Goal: Communication & Community: Share content

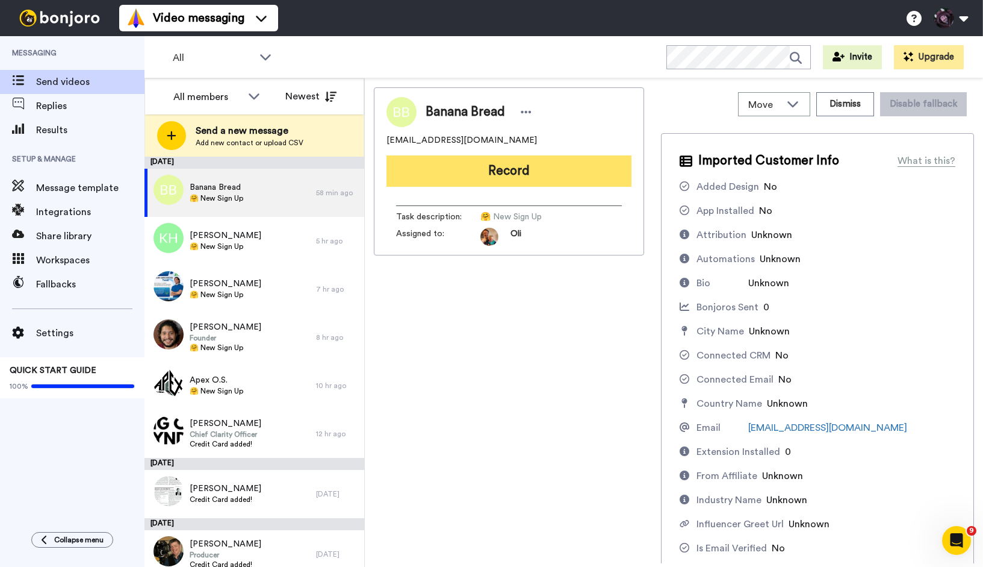
click at [440, 168] on button "Record" at bounding box center [509, 170] width 245 height 31
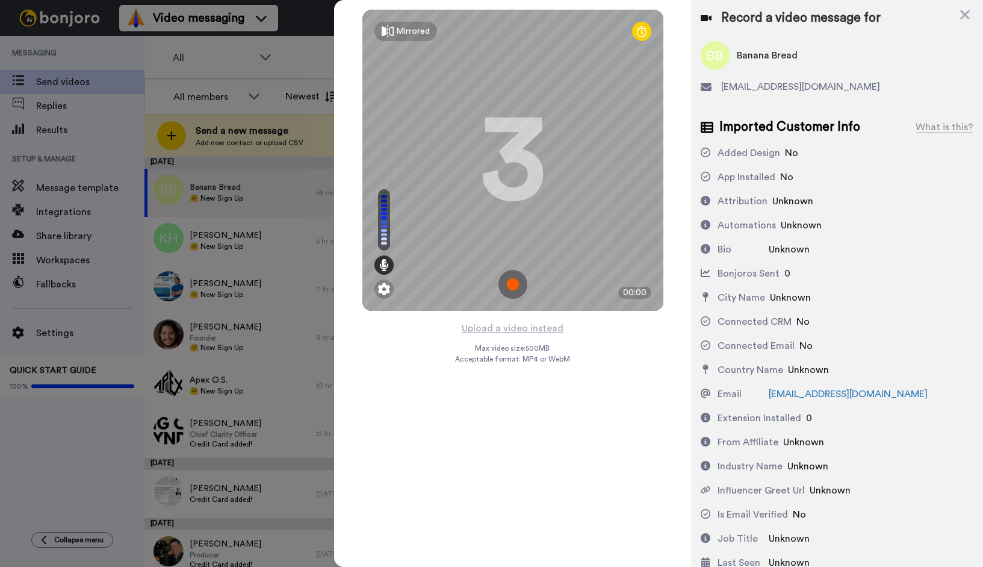
click at [517, 285] on img at bounding box center [512, 284] width 29 height 29
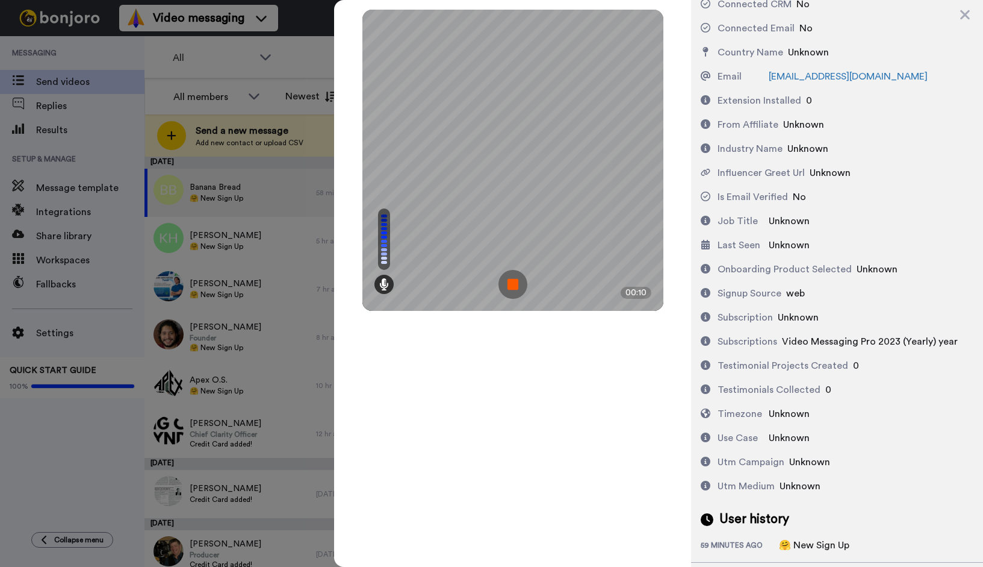
scroll to position [318, 0]
click at [515, 279] on img at bounding box center [512, 284] width 29 height 29
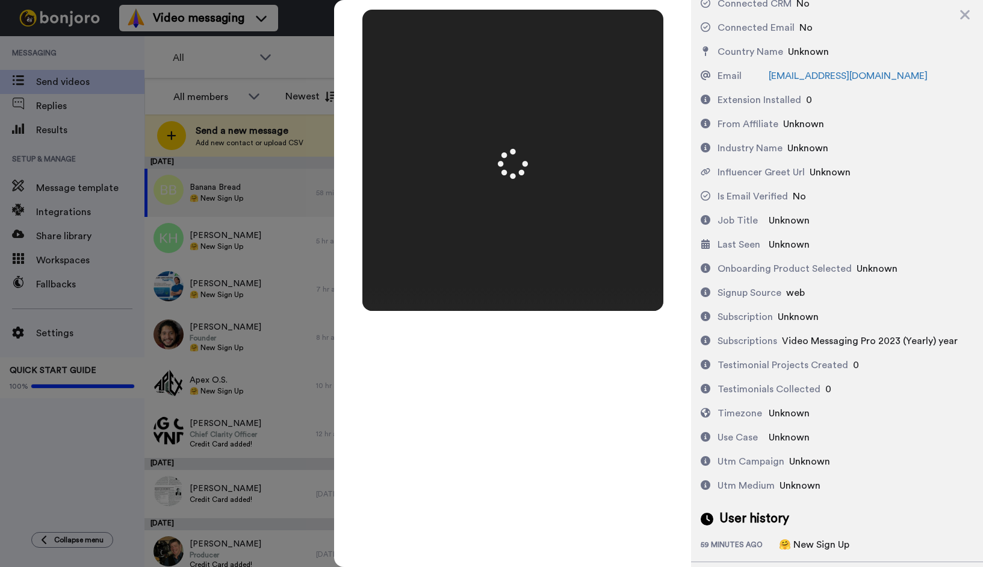
scroll to position [0, 0]
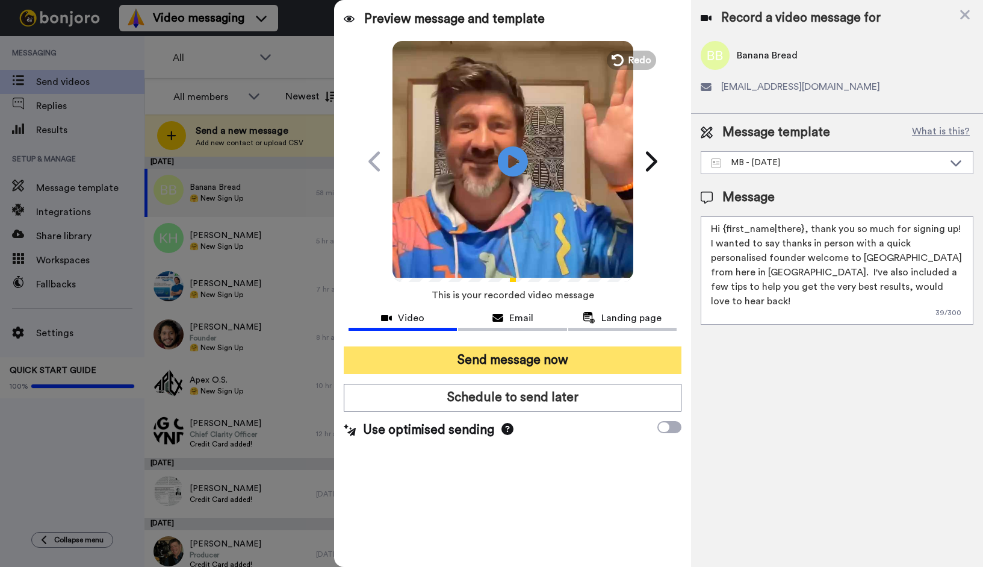
click at [608, 359] on button "Send message now" at bounding box center [513, 360] width 338 height 28
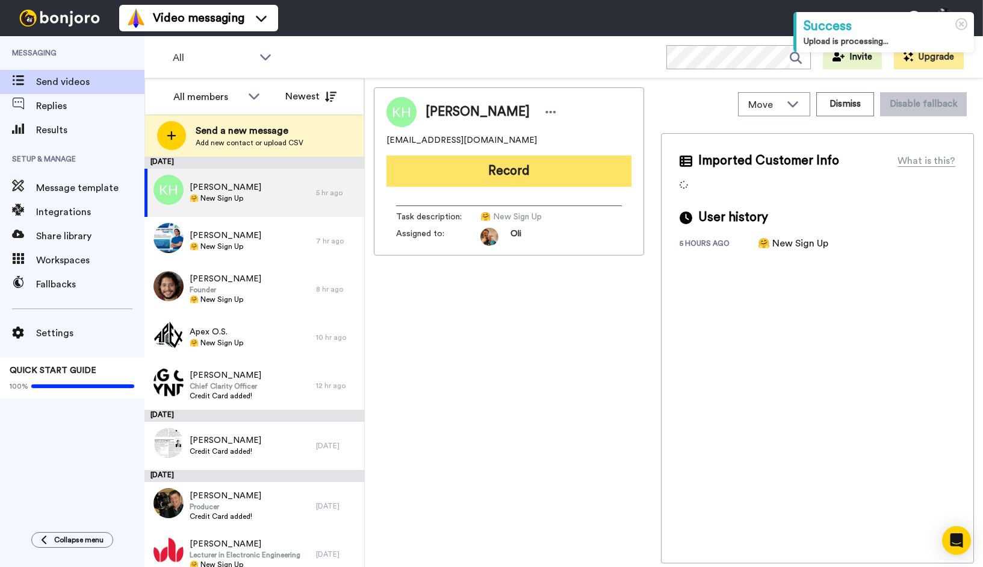
click at [468, 175] on button "Record" at bounding box center [509, 170] width 245 height 31
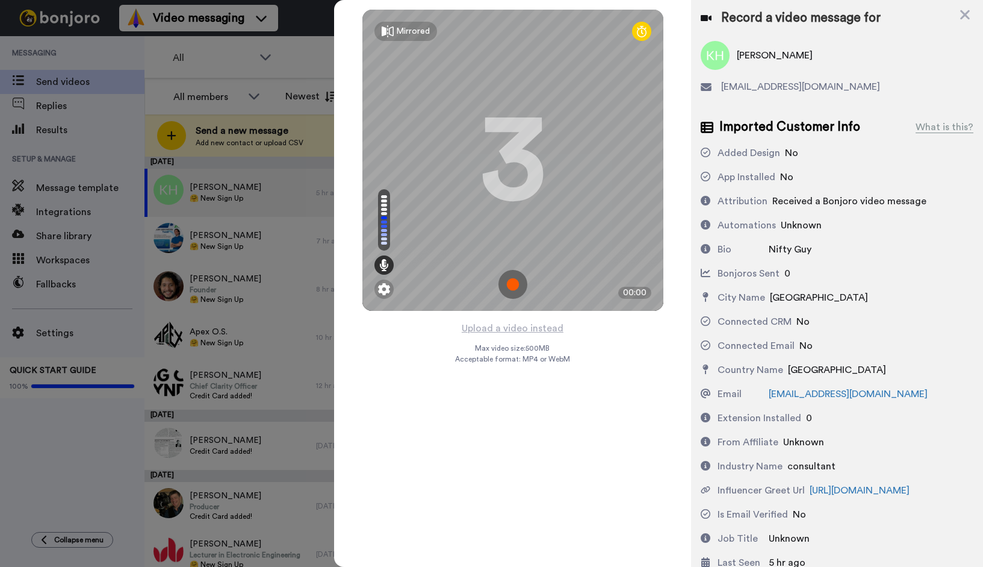
click at [517, 280] on img at bounding box center [512, 284] width 29 height 29
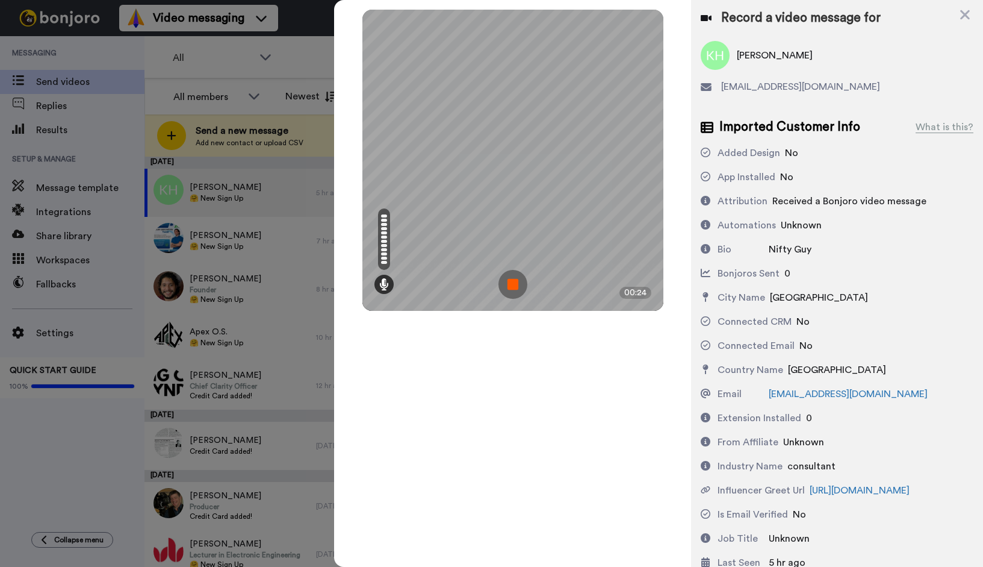
click at [512, 289] on img at bounding box center [512, 284] width 29 height 29
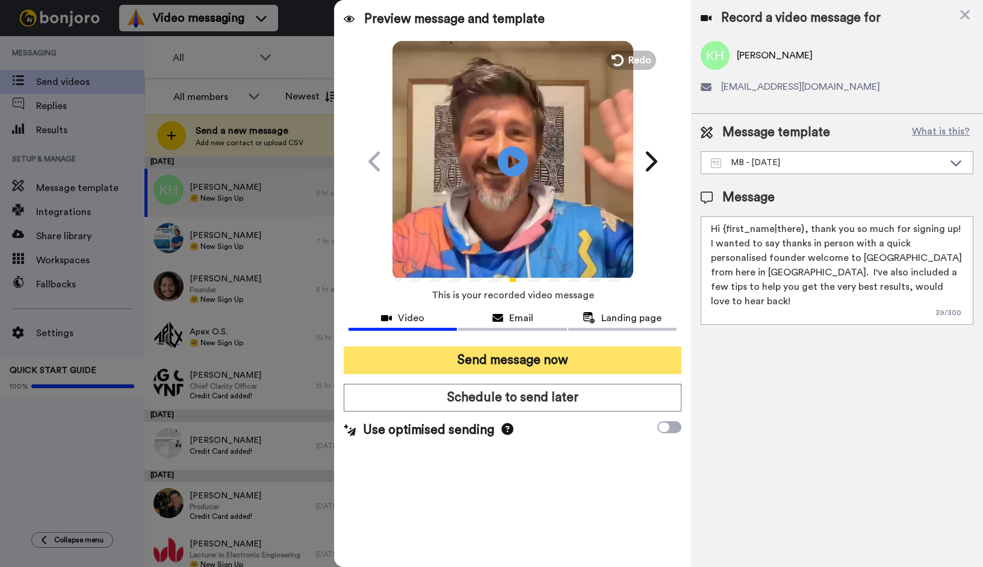
click at [495, 364] on button "Send message now" at bounding box center [513, 360] width 338 height 28
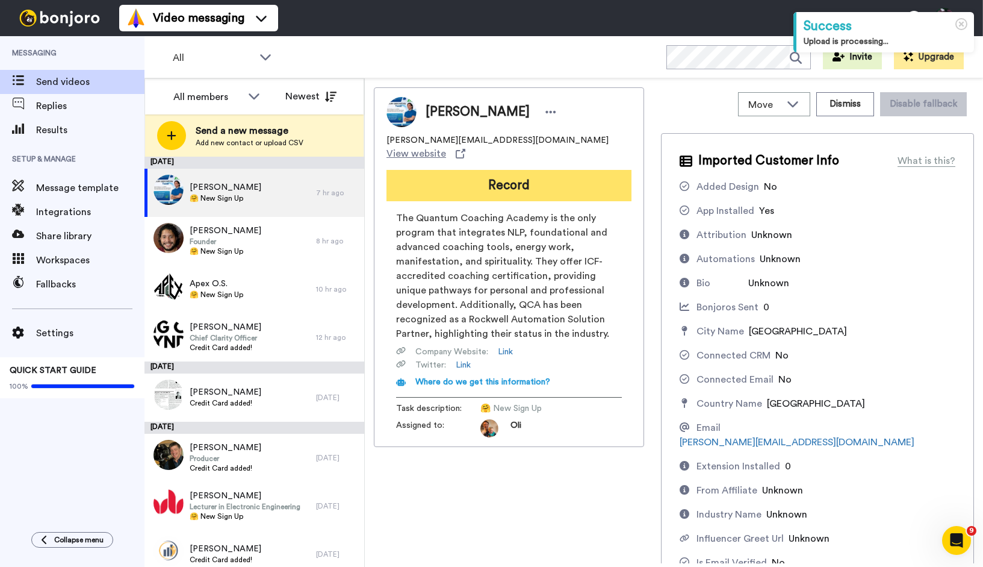
click at [449, 170] on button "Record" at bounding box center [509, 185] width 245 height 31
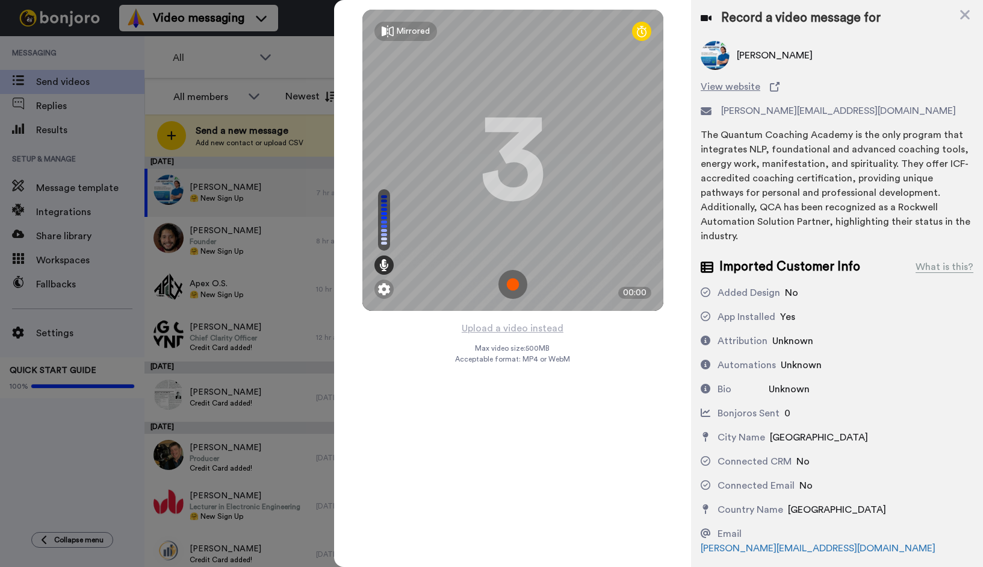
click at [511, 279] on img at bounding box center [512, 284] width 29 height 29
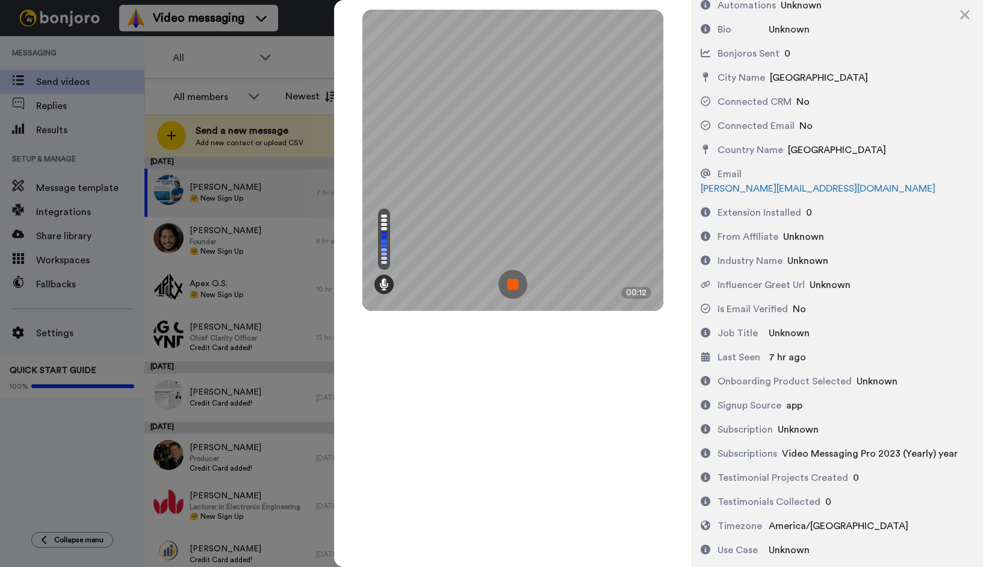
scroll to position [372, 0]
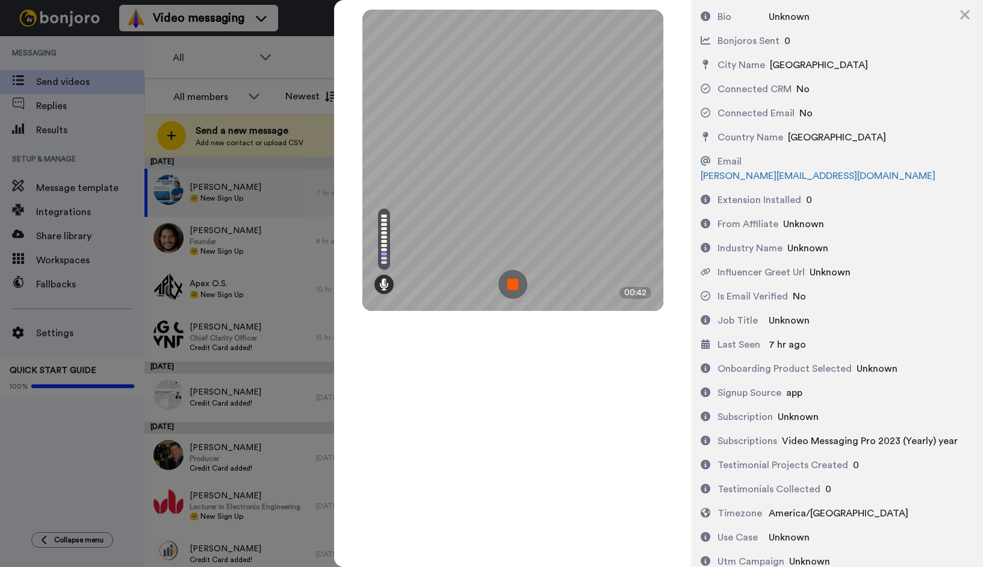
click at [510, 278] on img at bounding box center [512, 284] width 29 height 29
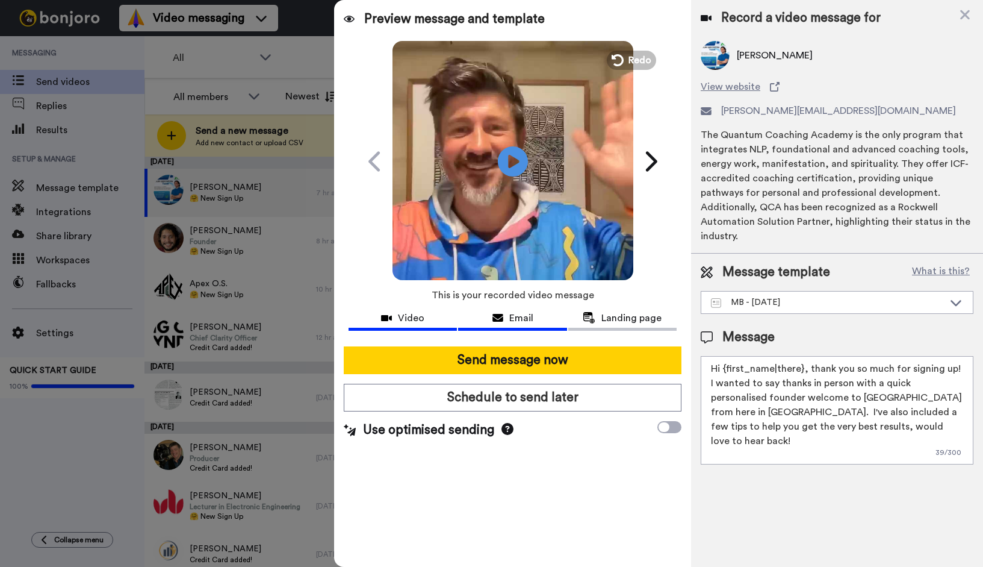
scroll to position [0, 0]
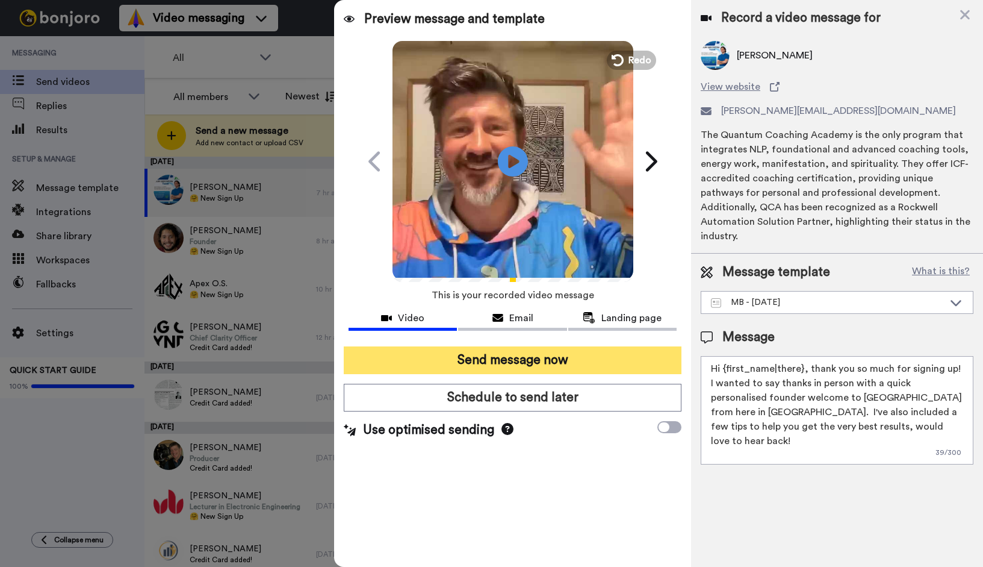
click at [512, 361] on button "Send message now" at bounding box center [513, 360] width 338 height 28
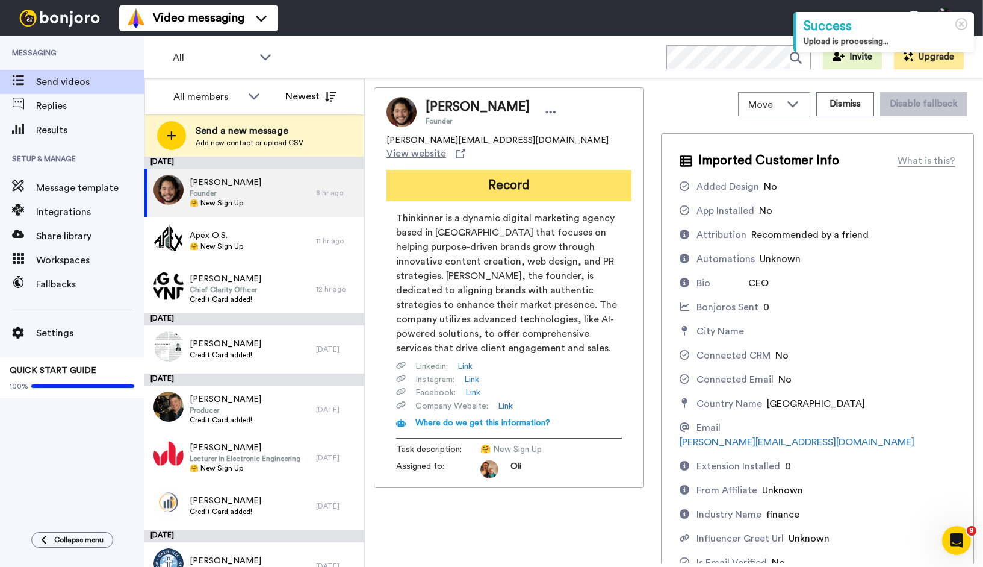
click at [539, 170] on button "Record" at bounding box center [509, 185] width 245 height 31
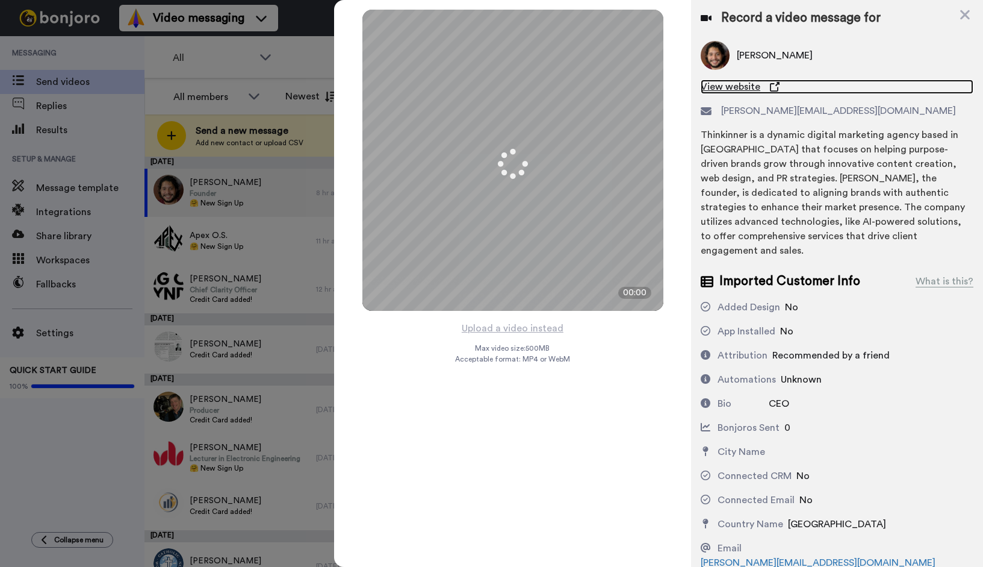
click at [749, 90] on span "View website" at bounding box center [731, 86] width 60 height 14
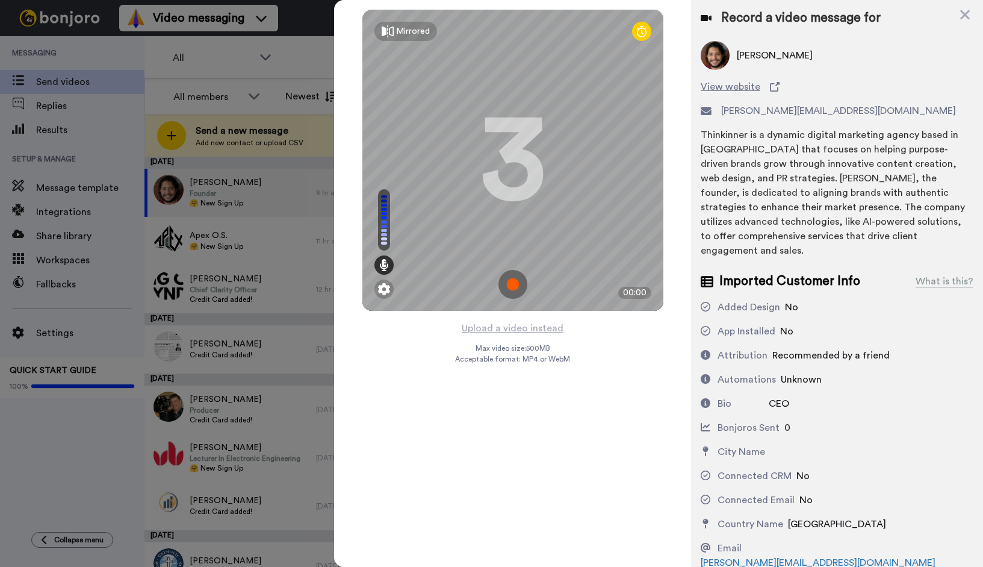
click at [510, 284] on img at bounding box center [512, 284] width 29 height 29
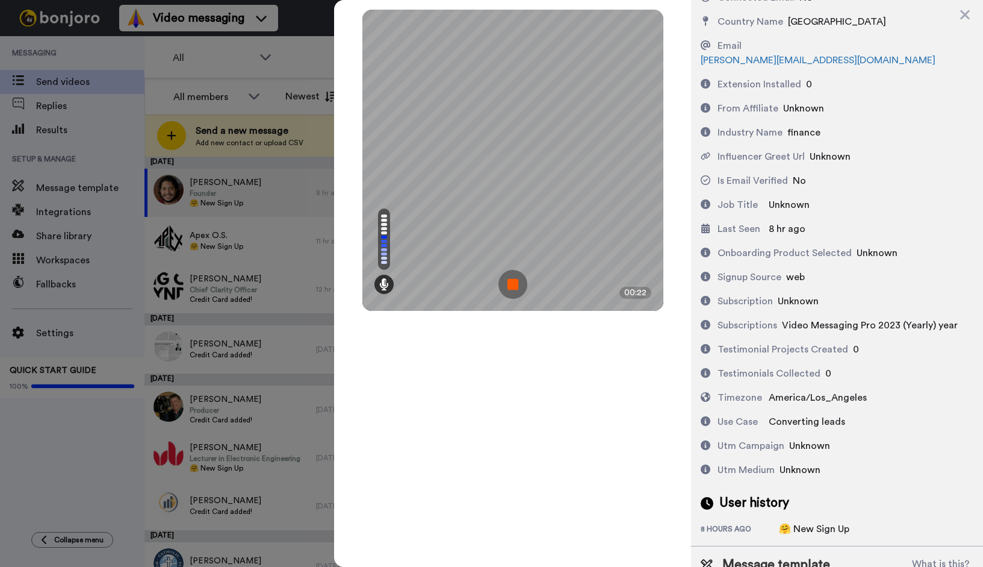
scroll to position [505, 0]
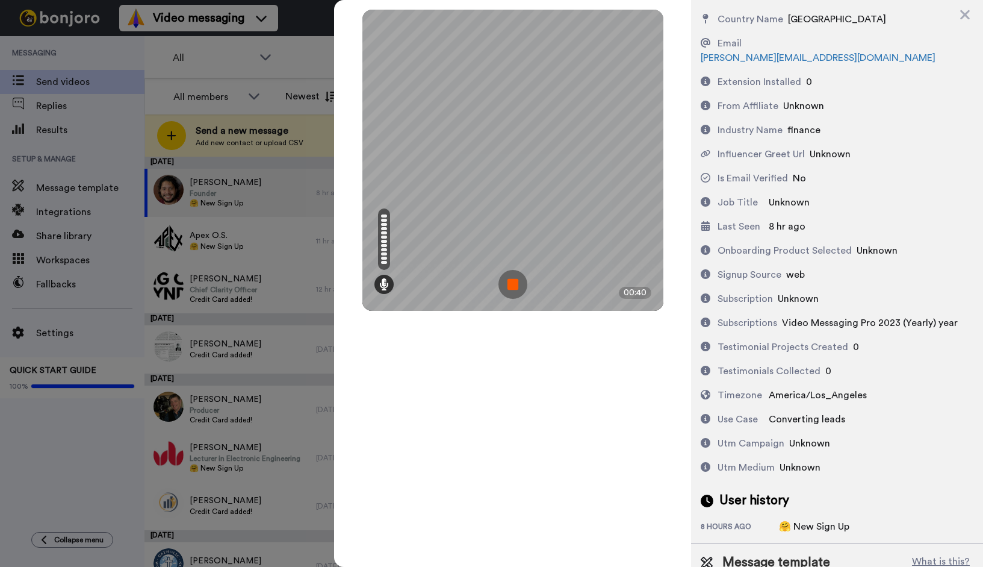
click at [516, 288] on img at bounding box center [512, 284] width 29 height 29
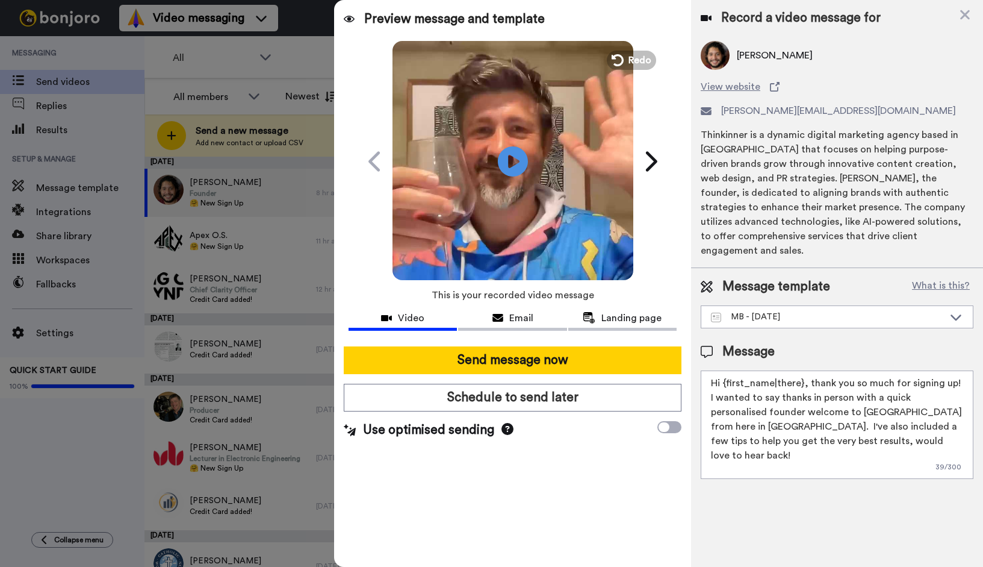
scroll to position [0, 0]
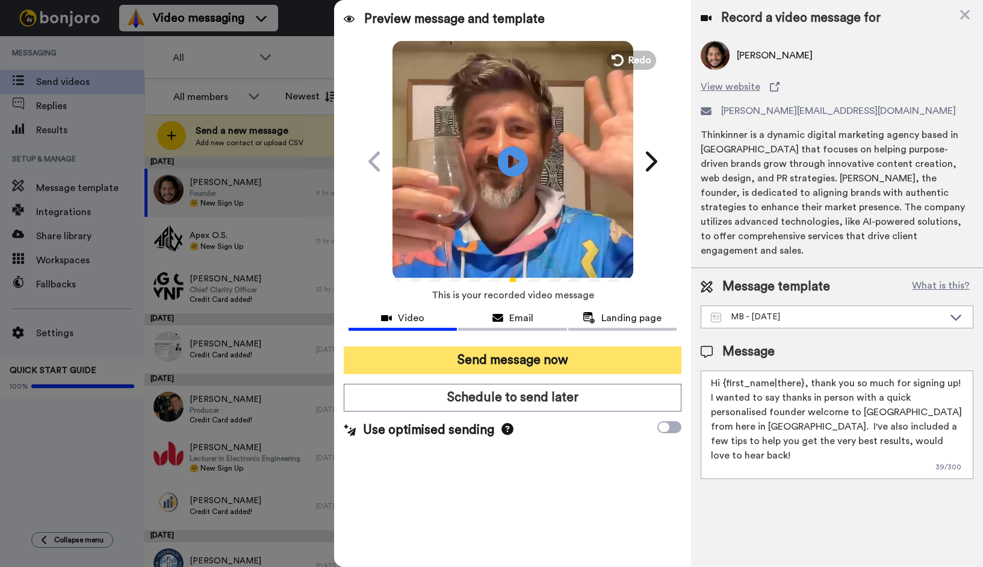
click at [567, 361] on button "Send message now" at bounding box center [513, 360] width 338 height 28
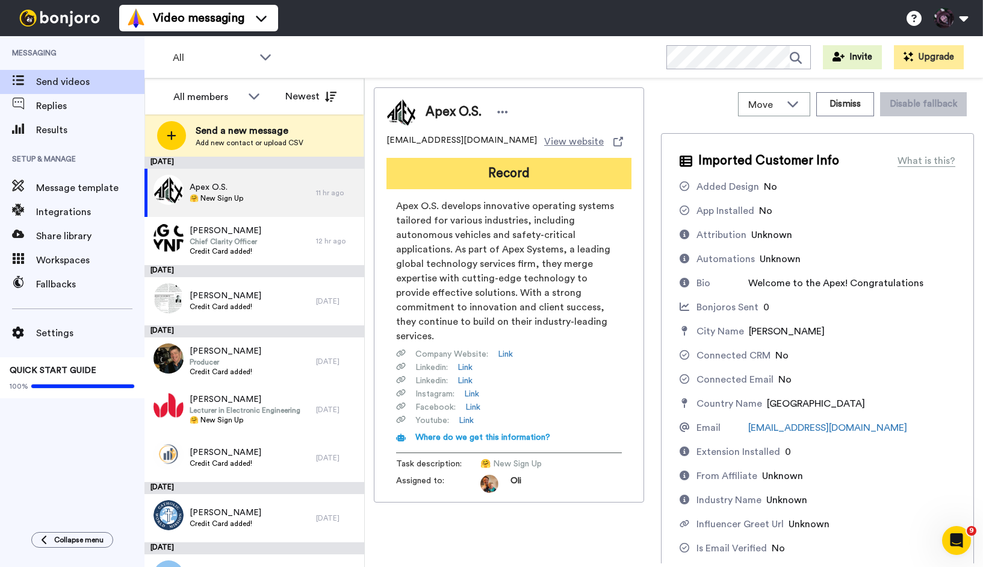
click at [515, 174] on button "Record" at bounding box center [509, 173] width 245 height 31
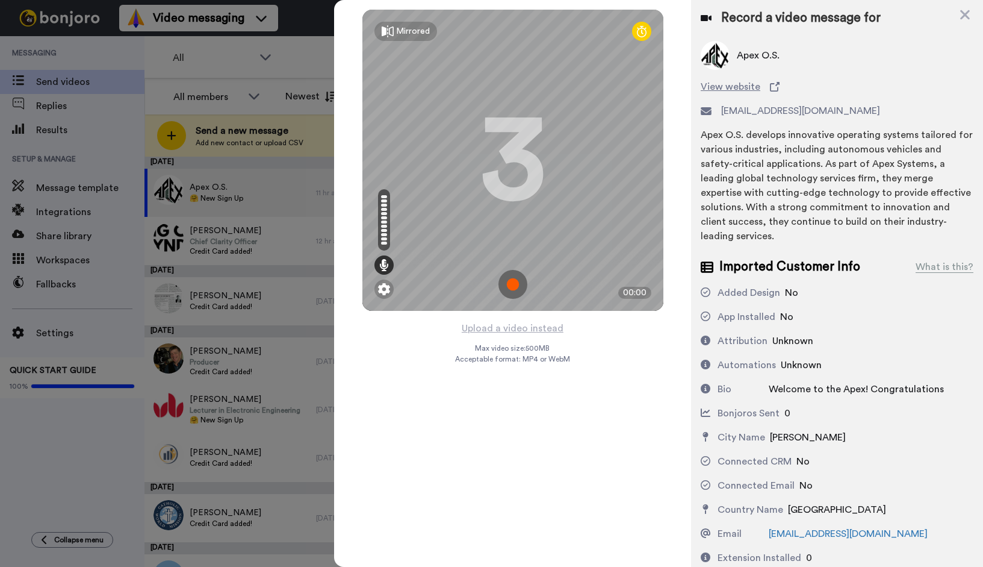
click at [514, 282] on img at bounding box center [512, 284] width 29 height 29
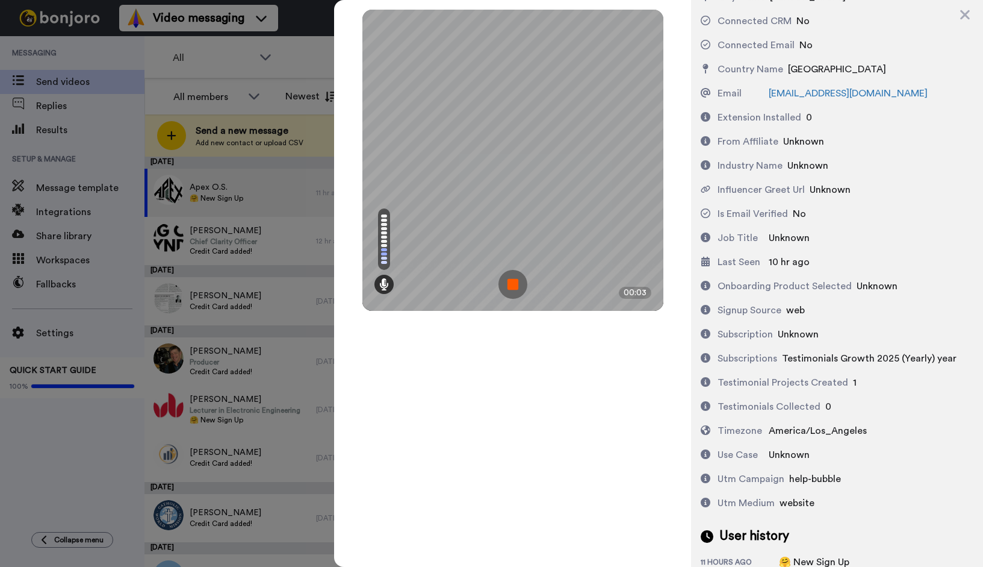
scroll to position [508, 0]
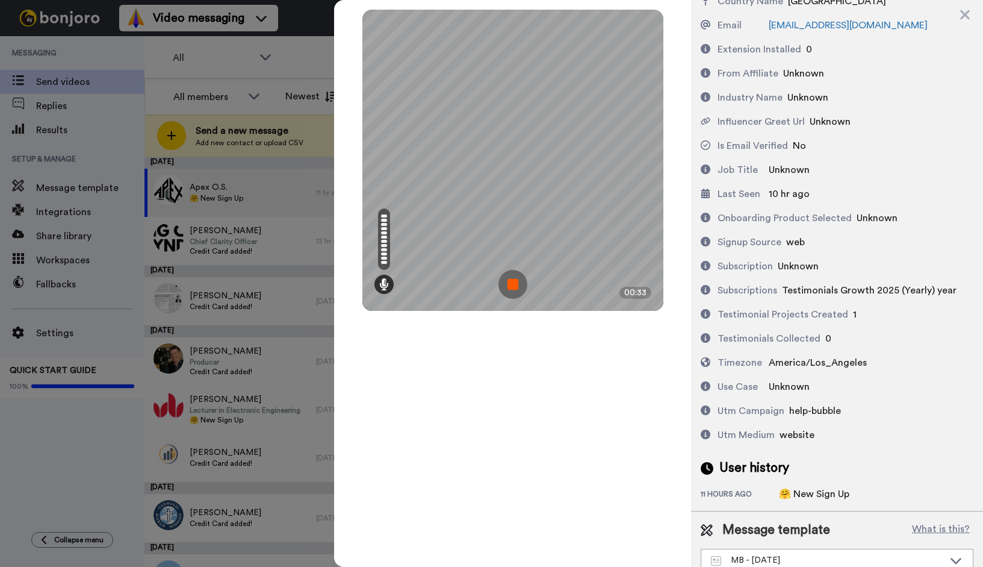
click at [506, 282] on img at bounding box center [512, 284] width 29 height 29
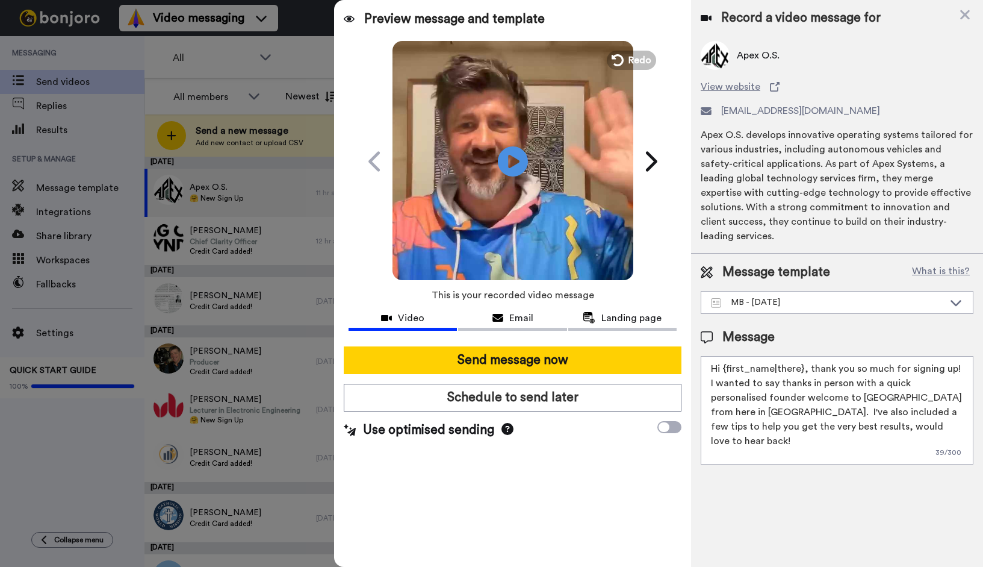
scroll to position [0, 0]
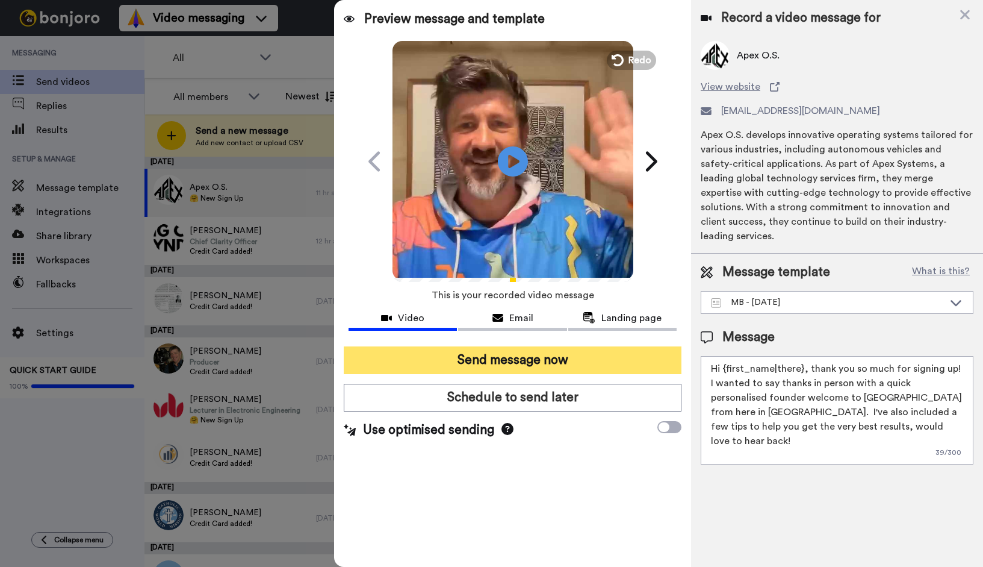
click at [591, 367] on button "Send message now" at bounding box center [513, 360] width 338 height 28
